Goal: Information Seeking & Learning: Learn about a topic

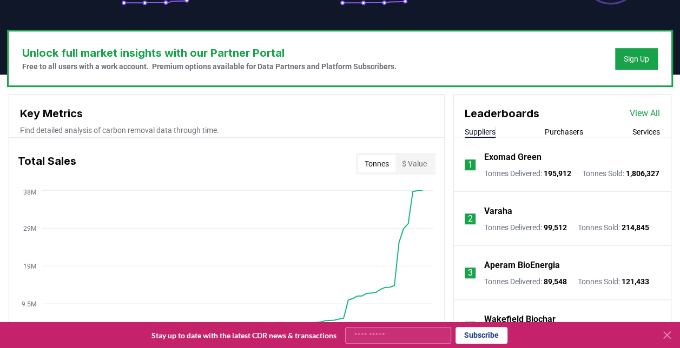
scroll to position [305, 0]
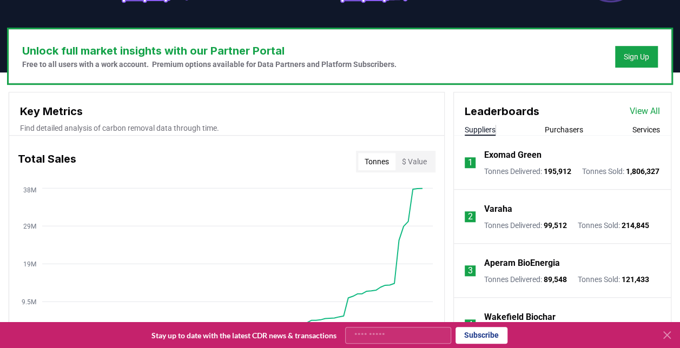
click at [577, 128] on button "Purchasers" at bounding box center [564, 129] width 38 height 11
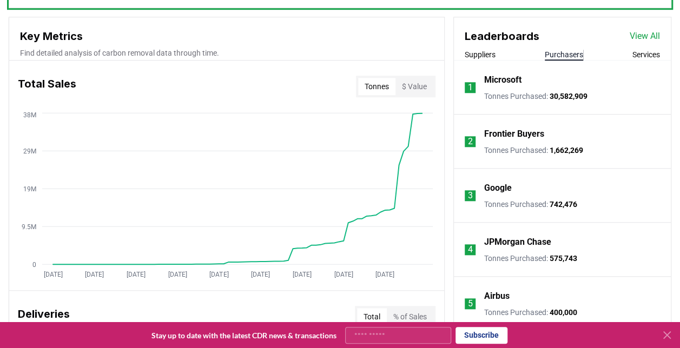
scroll to position [376, 0]
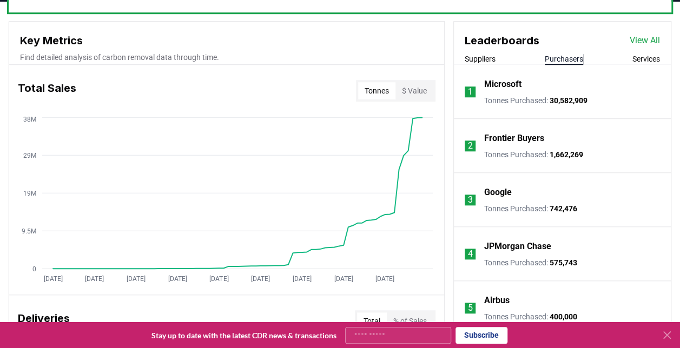
click at [524, 137] on p "Frontier Buyers" at bounding box center [514, 138] width 60 height 13
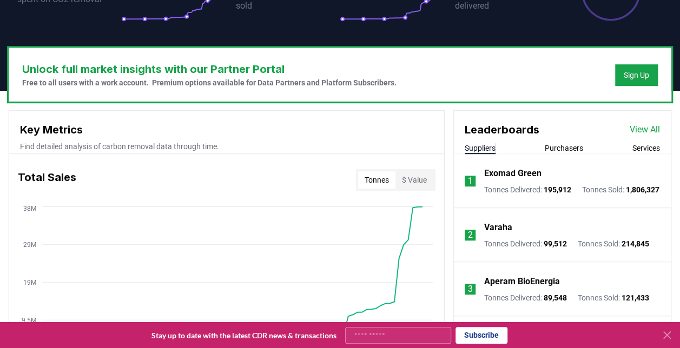
scroll to position [293, 0]
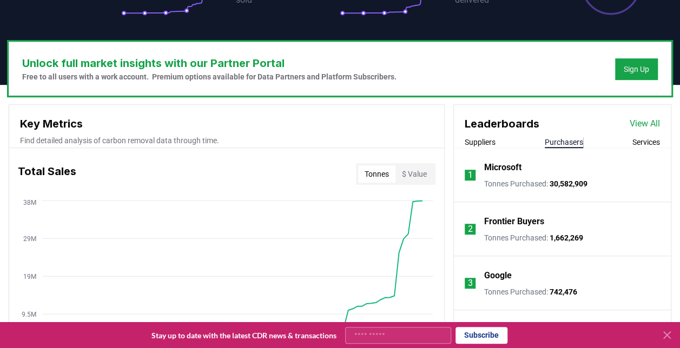
click at [575, 142] on button "Purchasers" at bounding box center [564, 142] width 38 height 11
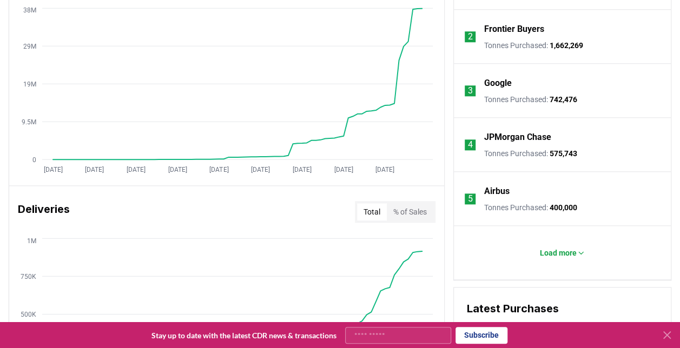
scroll to position [487, 0]
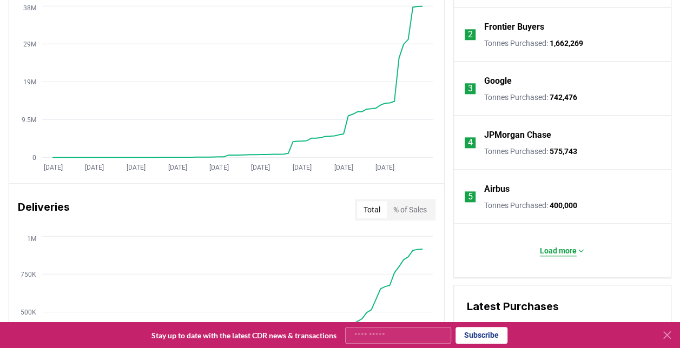
click at [567, 248] on p "Load more" at bounding box center [558, 251] width 37 height 11
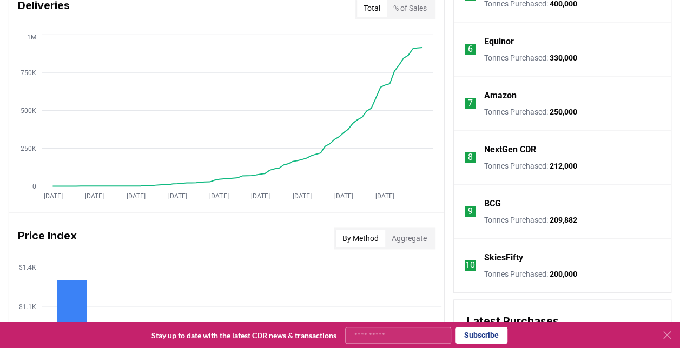
scroll to position [692, 0]
